Goal: Find specific page/section: Find specific page/section

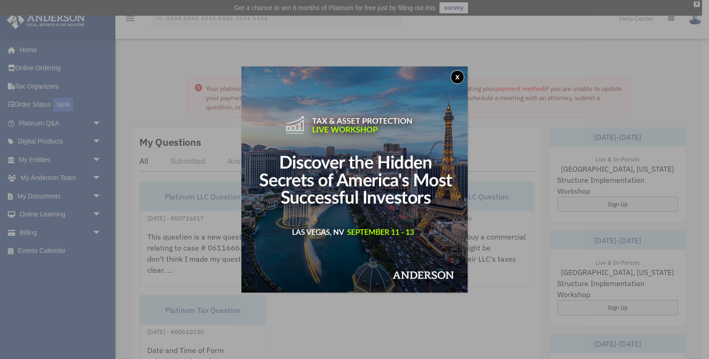
click at [455, 73] on button "x" at bounding box center [457, 77] width 14 height 14
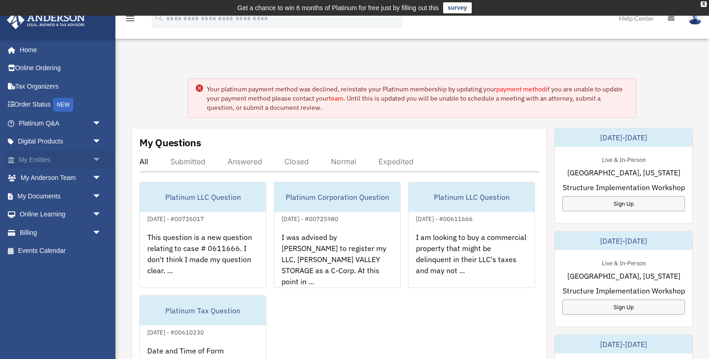
click at [79, 157] on link "My Entities arrow_drop_down" at bounding box center [60, 159] width 109 height 18
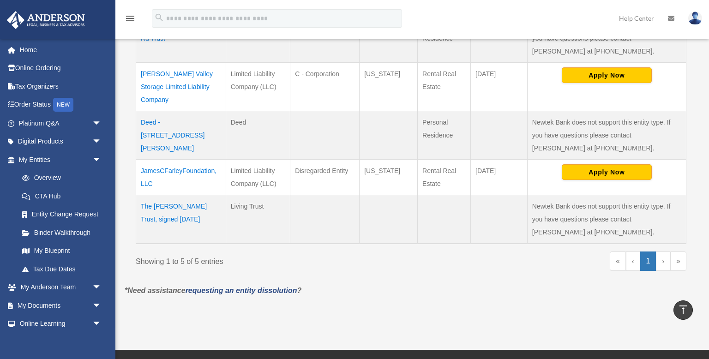
scroll to position [279, 0]
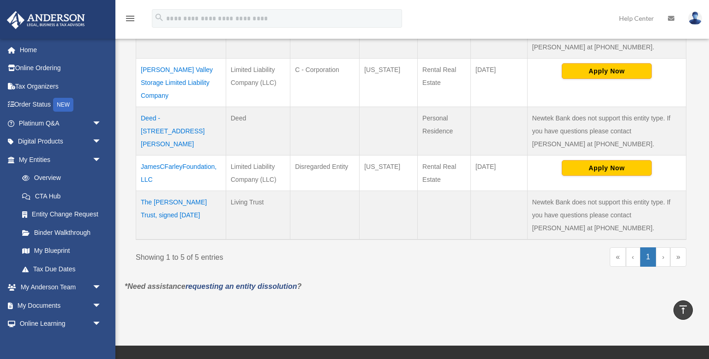
click at [662, 247] on link "›" at bounding box center [663, 256] width 14 height 19
click at [678, 247] on link "»" at bounding box center [678, 256] width 16 height 19
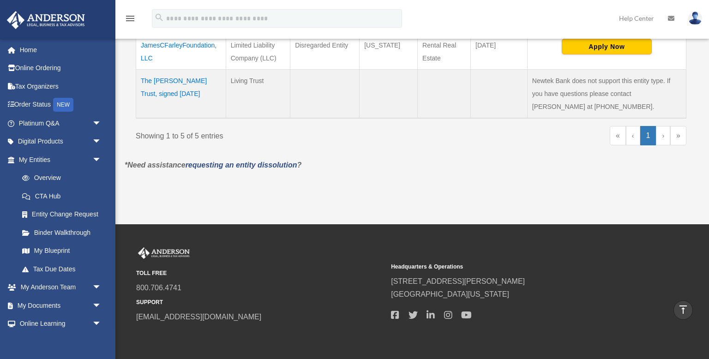
scroll to position [402, 0]
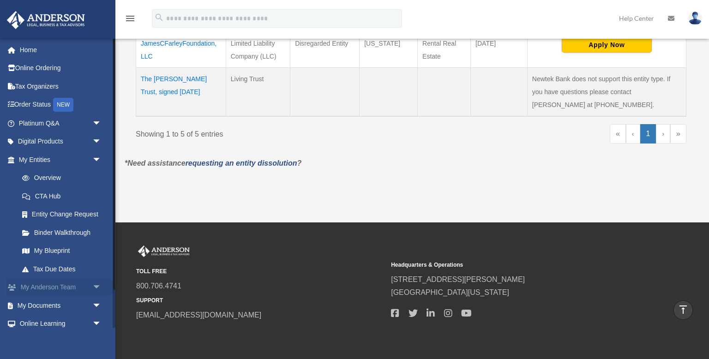
click at [73, 288] on link "My Anderson Team arrow_drop_down" at bounding box center [60, 287] width 109 height 18
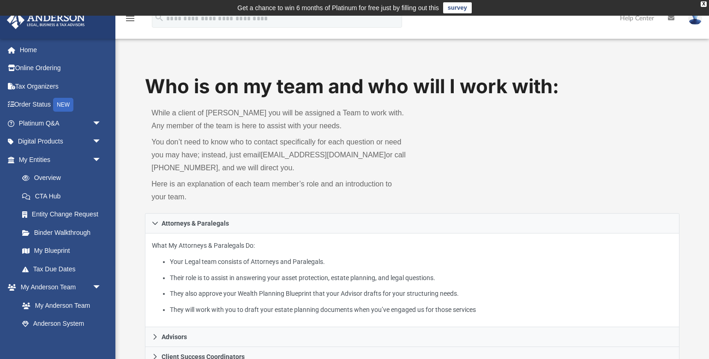
click at [445, 317] on div "What My Attorneys & Paralegals Do: Your Legal team consists of Attorneys and Pa…" at bounding box center [412, 281] width 534 height 94
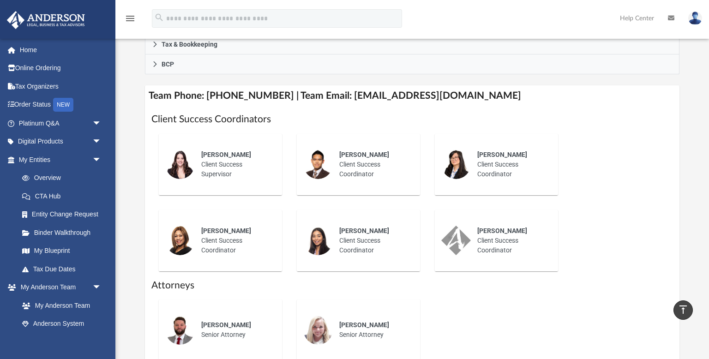
scroll to position [284, 0]
